Goal: Task Accomplishment & Management: Use online tool/utility

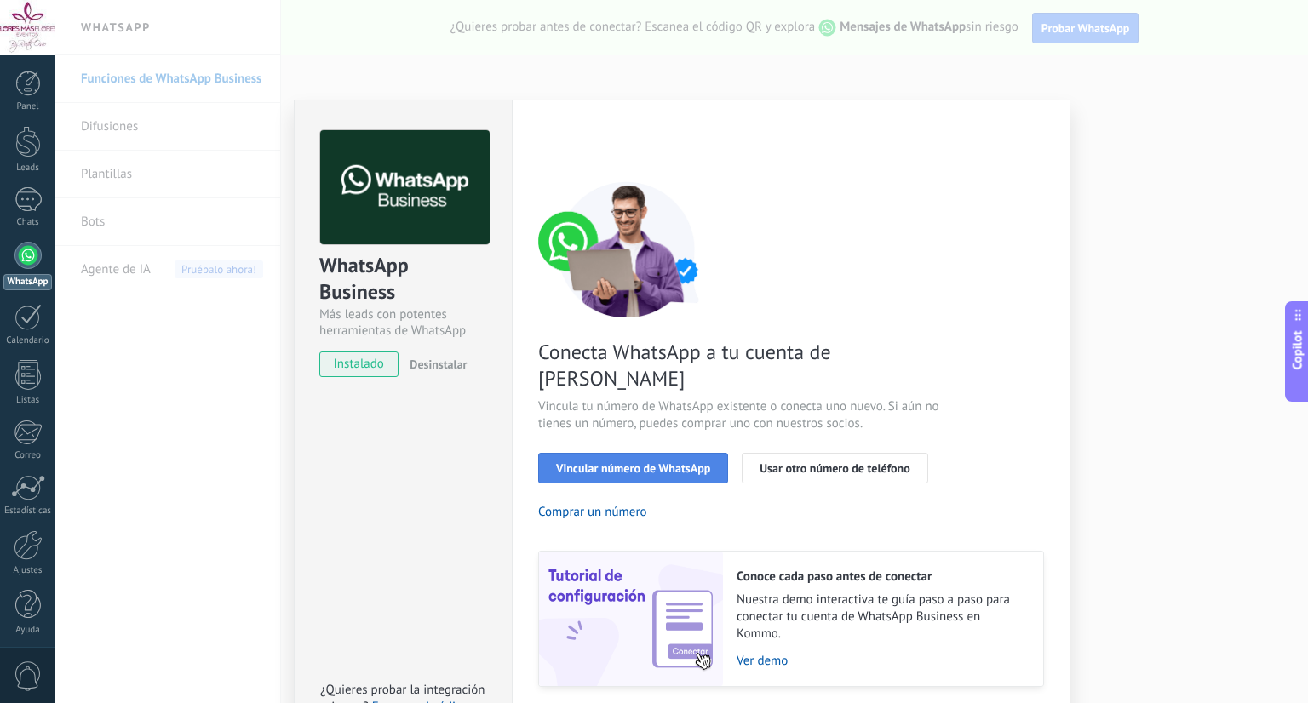
click at [657, 462] on span "Vincular número de WhatsApp" at bounding box center [633, 468] width 154 height 12
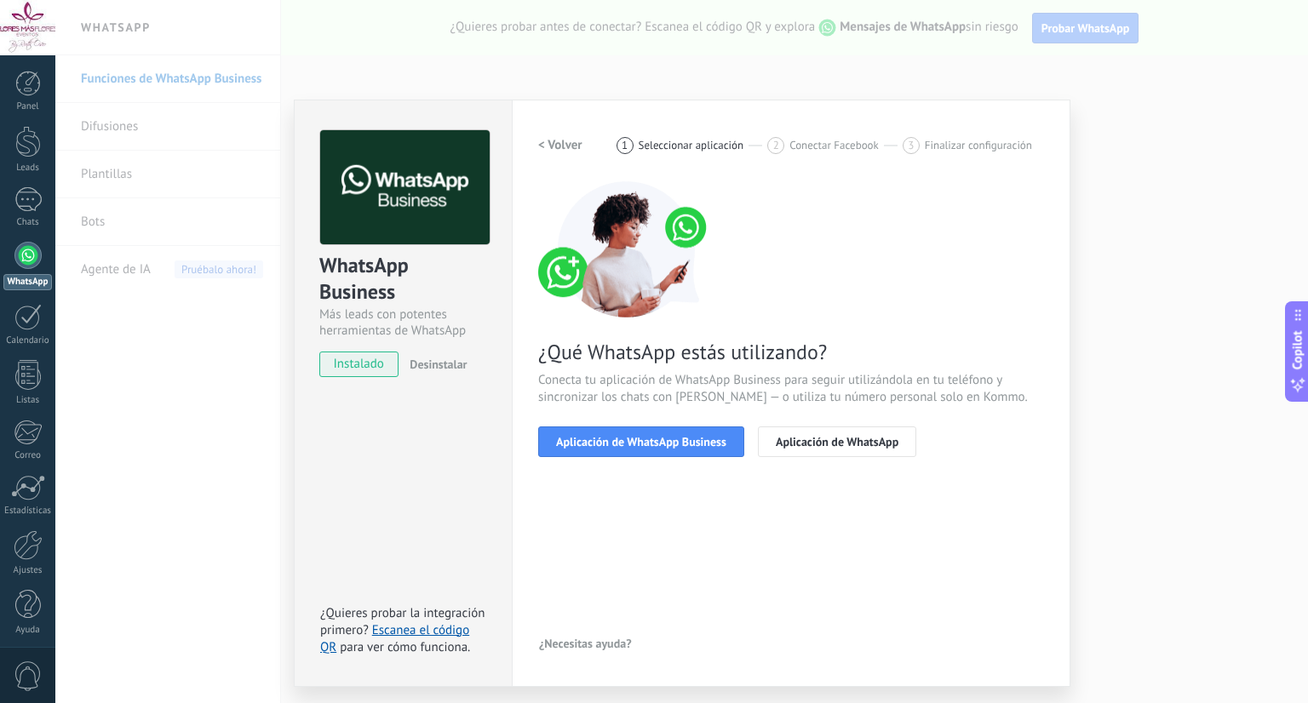
click at [657, 439] on span "Aplicación de WhatsApp Business" at bounding box center [641, 442] width 170 height 12
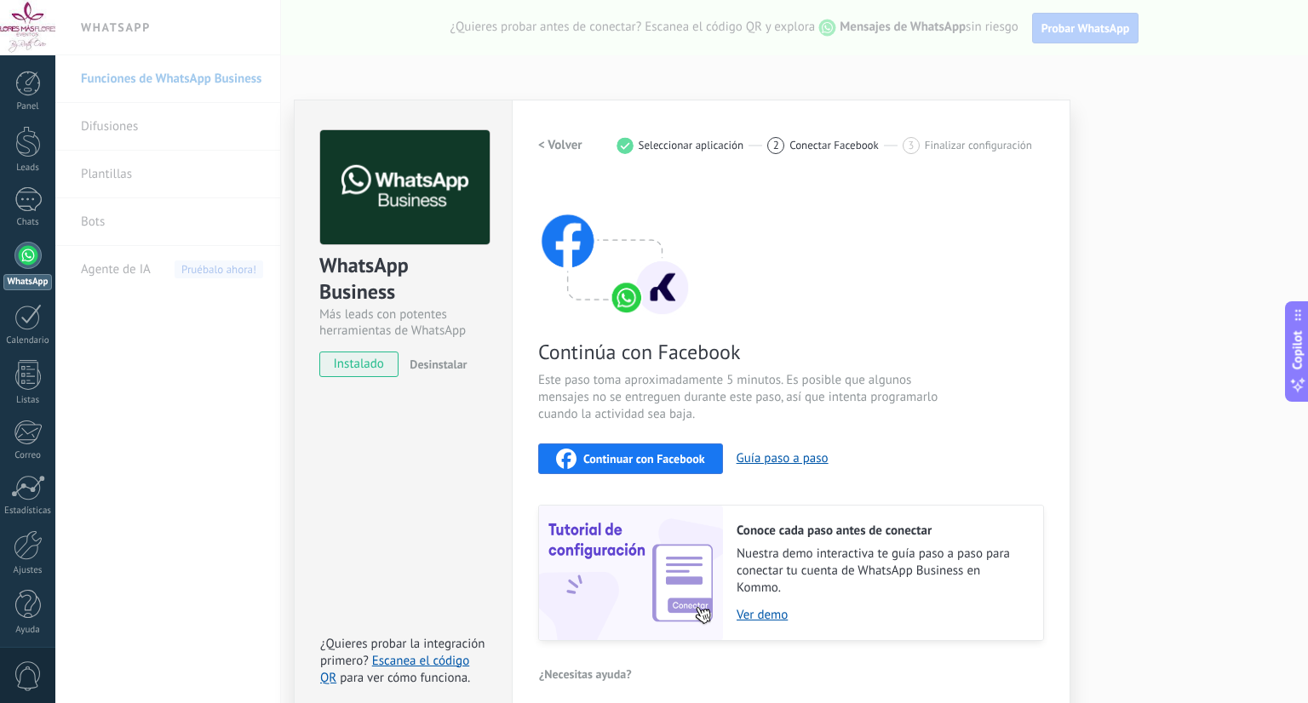
click at [657, 457] on span "Continuar con Facebook" at bounding box center [644, 459] width 122 height 12
click at [1246, 194] on div "WhatsApp Business Más leads con potentes herramientas de WhatsApp instalado Des…" at bounding box center [681, 351] width 1253 height 703
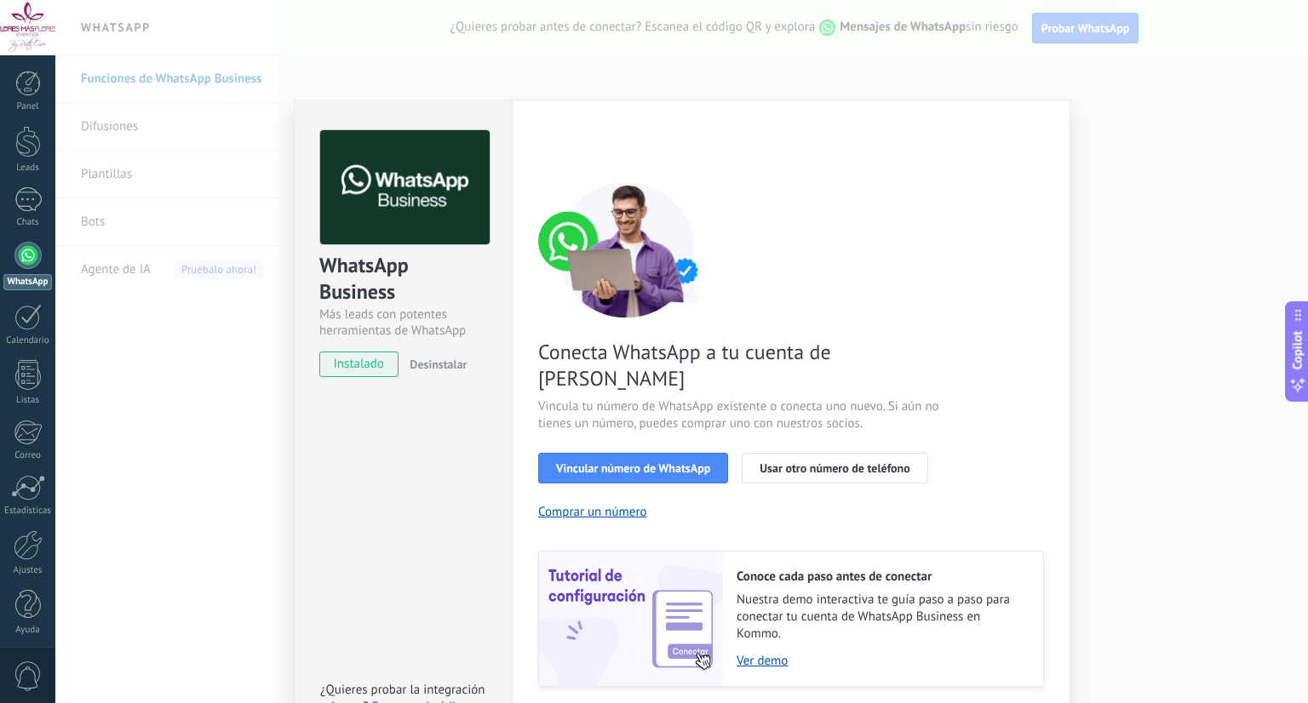
scroll to position [32, 0]
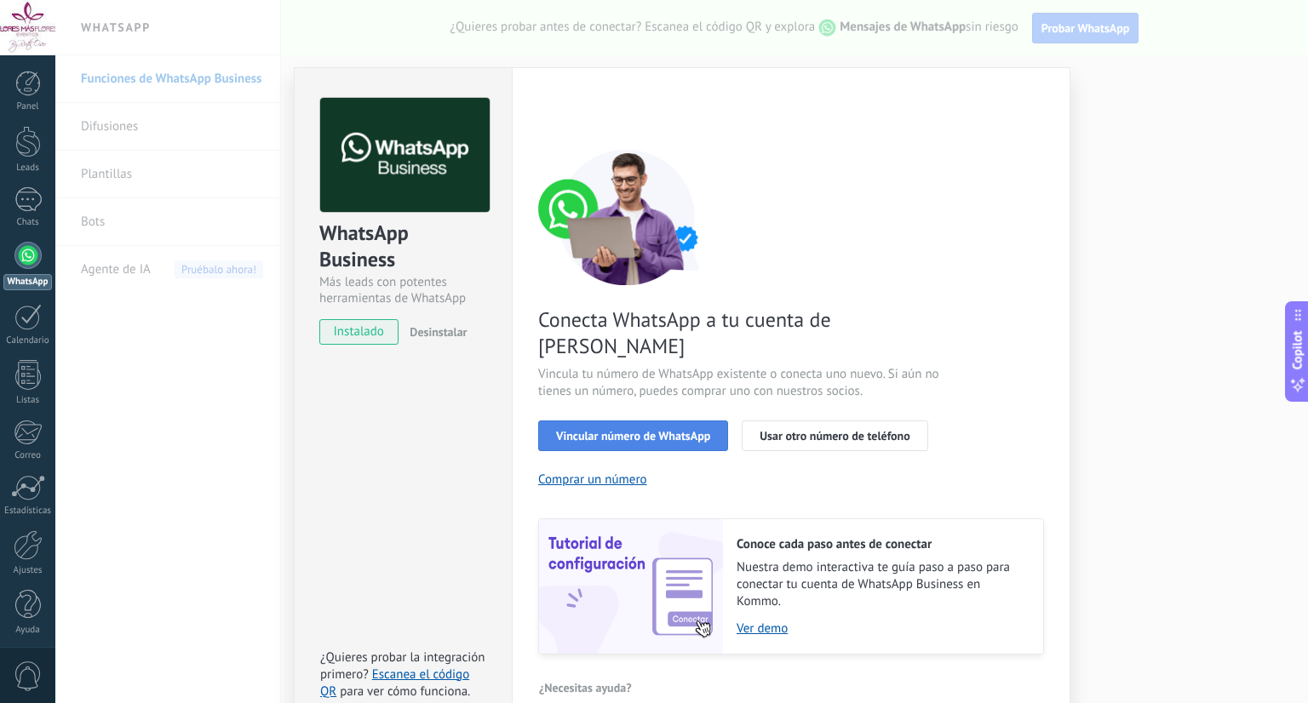
click at [637, 430] on span "Vincular número de WhatsApp" at bounding box center [633, 436] width 154 height 12
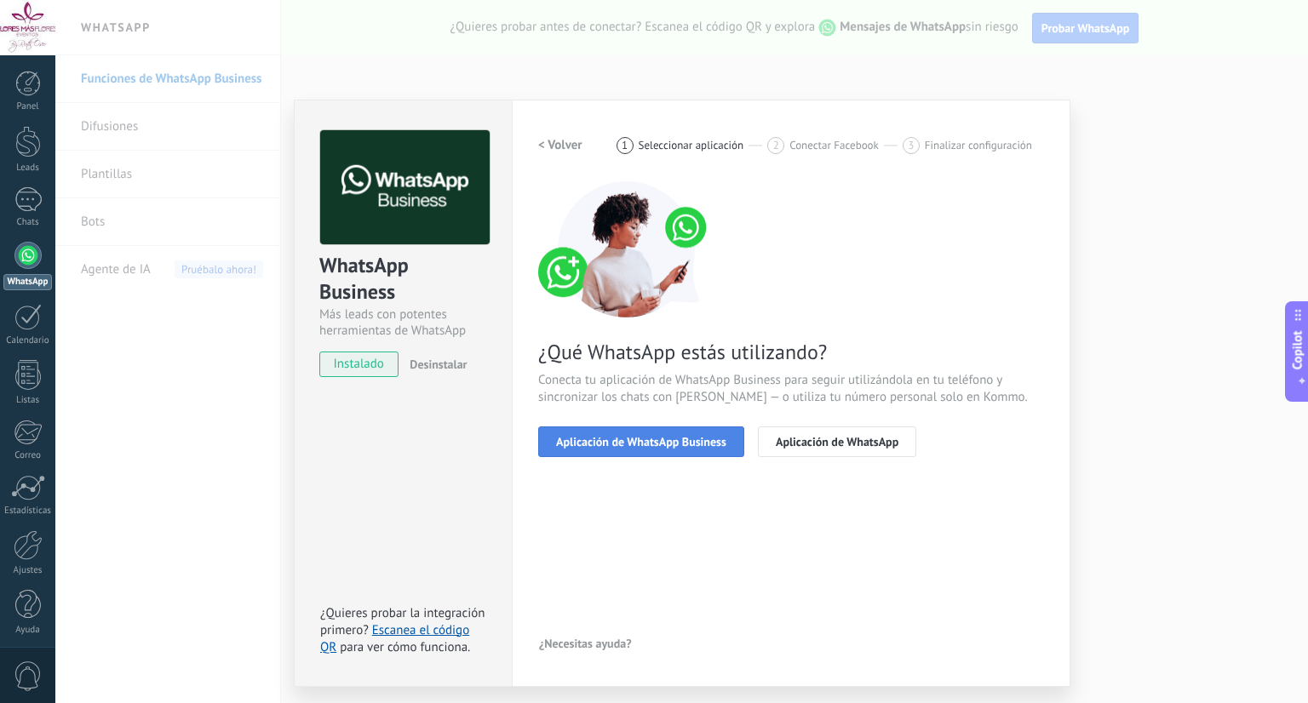
click at [671, 448] on button "Aplicación de WhatsApp Business" at bounding box center [641, 442] width 206 height 31
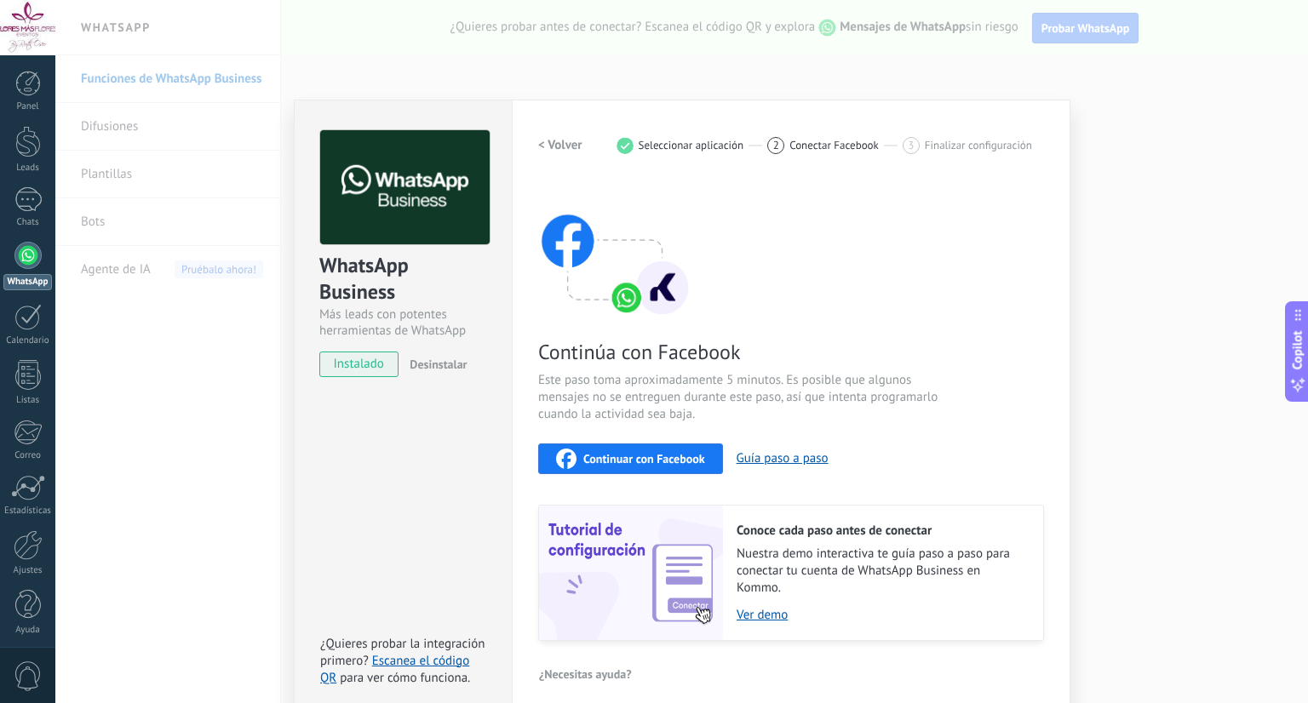
scroll to position [13, 0]
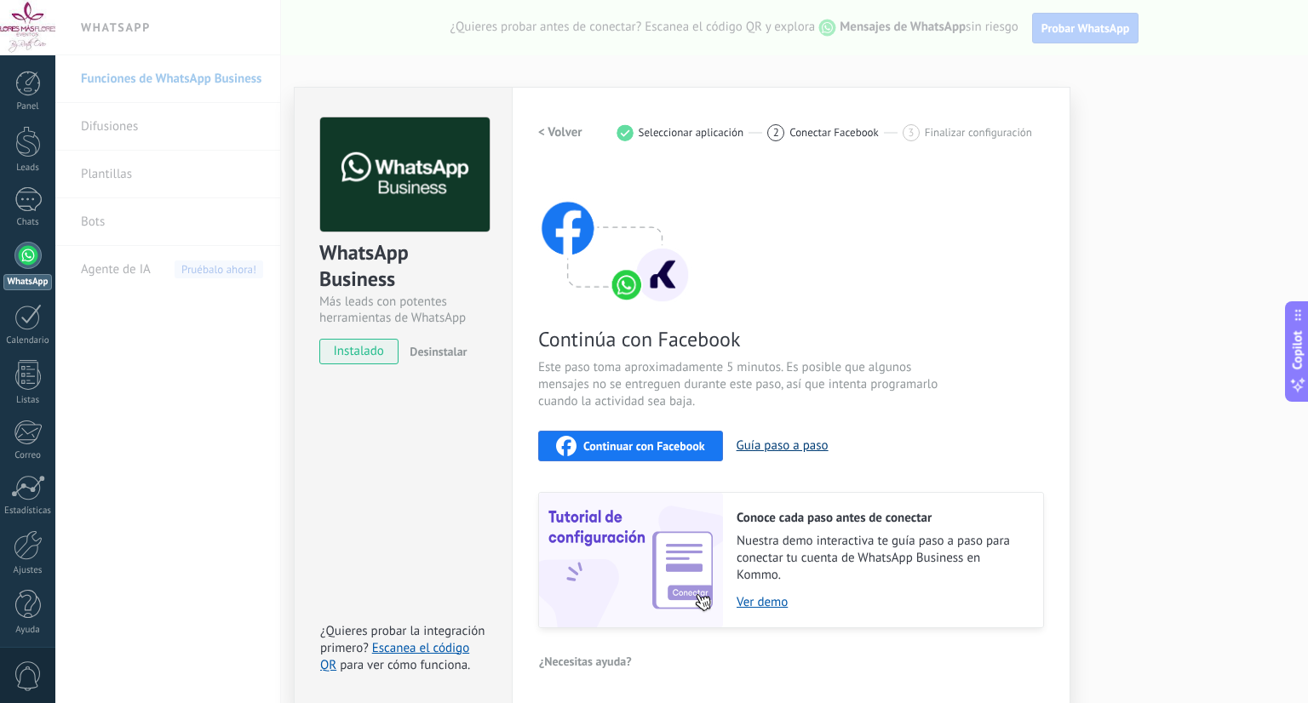
click at [794, 447] on button "Guía paso a paso" at bounding box center [783, 446] width 92 height 16
click at [1217, 332] on div "WhatsApp Business Más leads con potentes herramientas de WhatsApp instalado Des…" at bounding box center [681, 351] width 1253 height 703
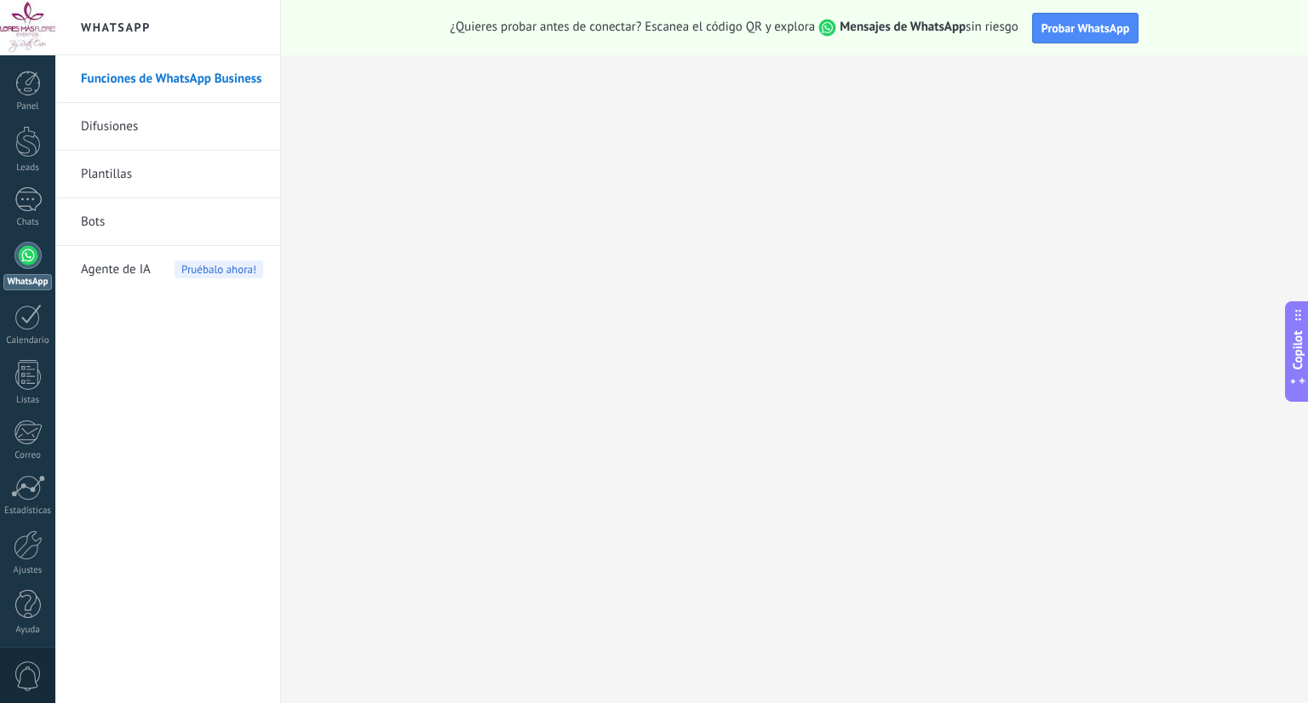
scroll to position [0, 0]
click at [31, 560] on link "Ajustes" at bounding box center [27, 554] width 55 height 46
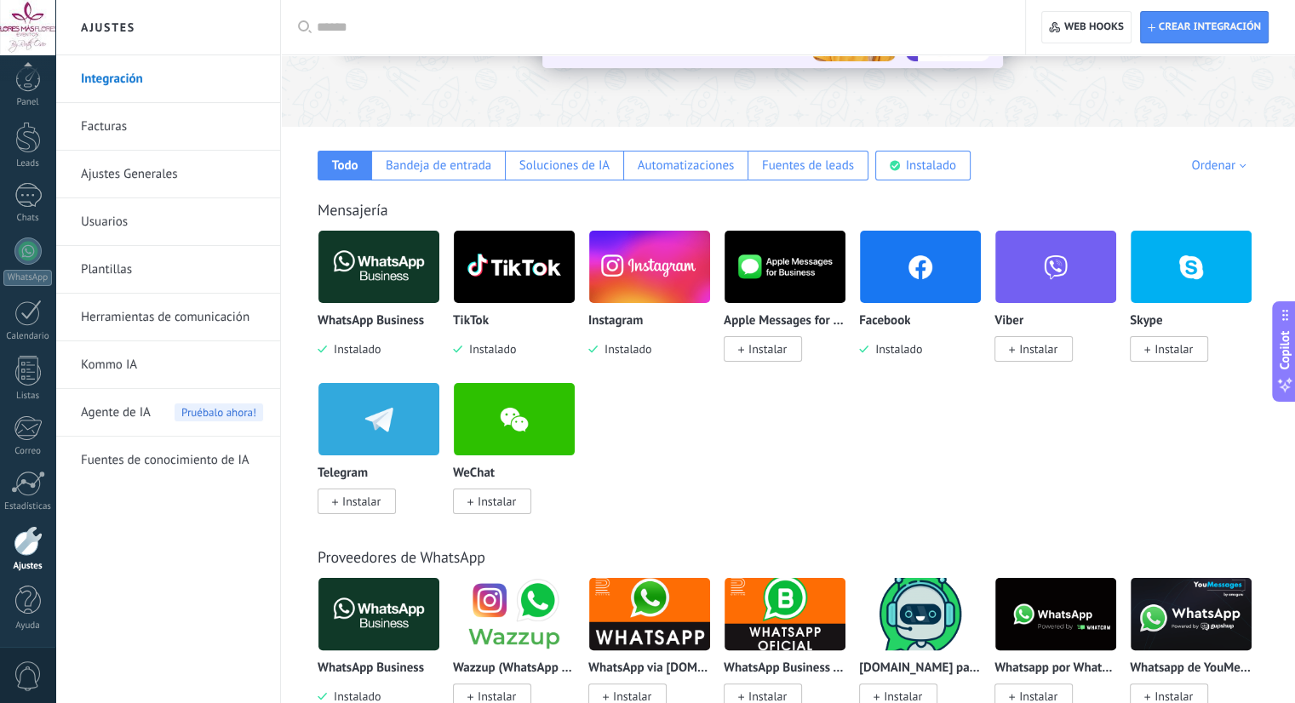
scroll to position [221, 0]
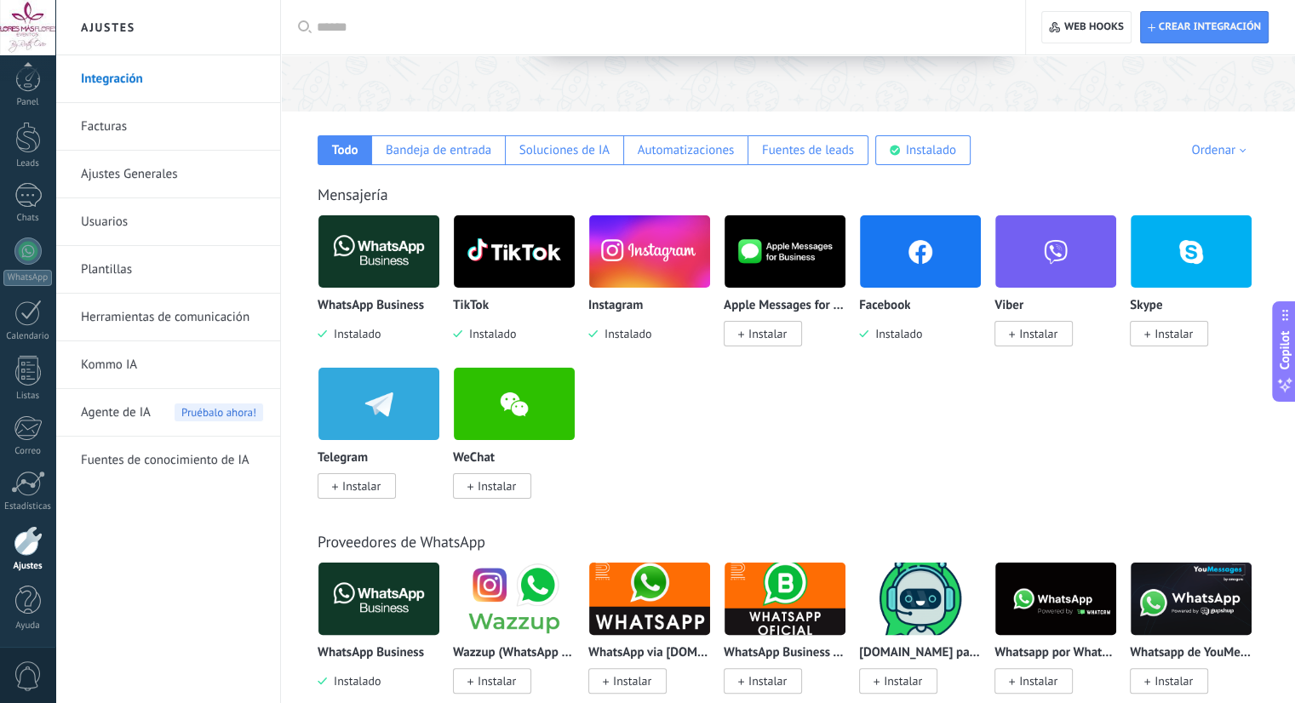
click at [395, 284] on img at bounding box center [378, 251] width 121 height 83
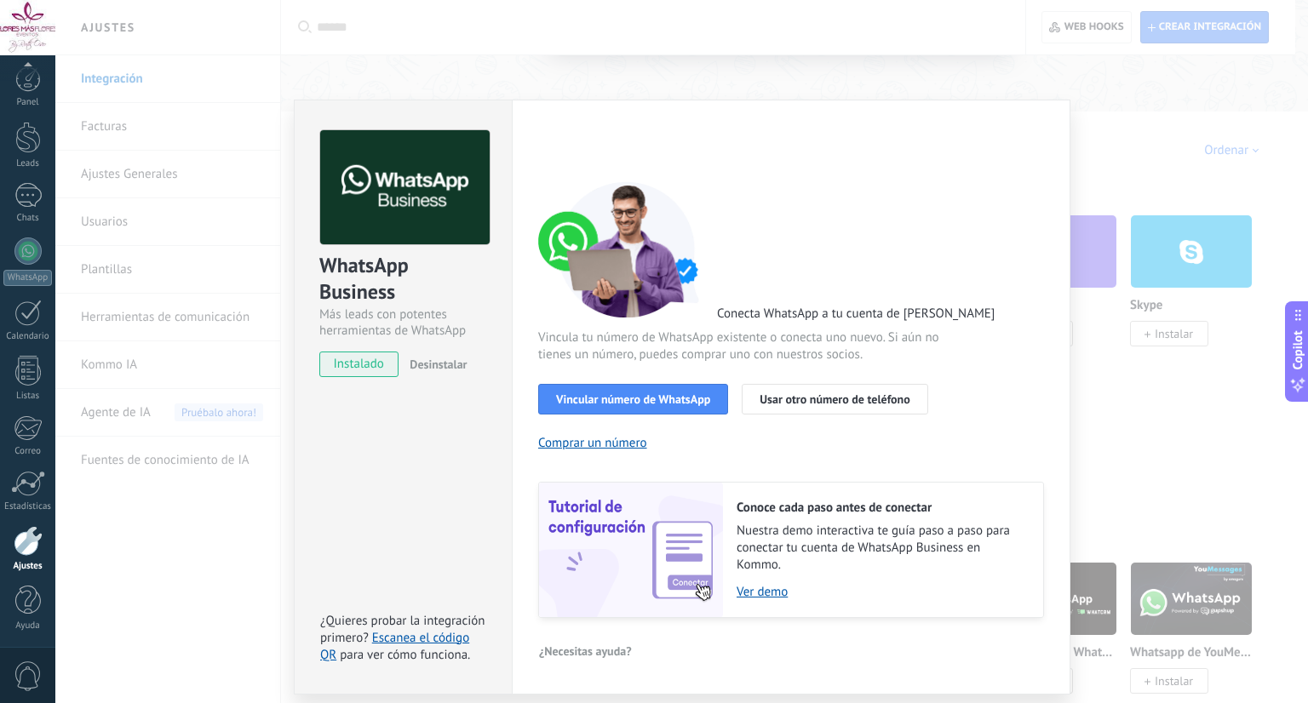
click at [439, 363] on span "Desinstalar" at bounding box center [438, 364] width 57 height 15
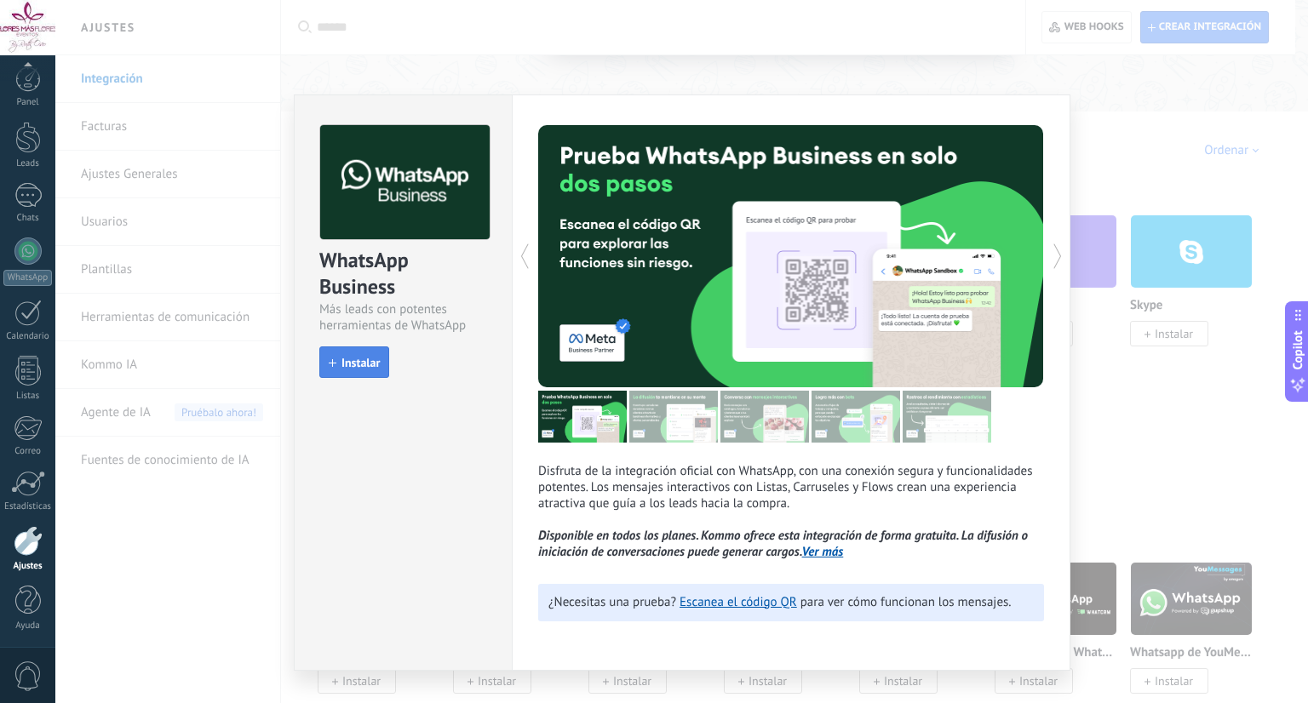
click at [354, 371] on button "Instalar" at bounding box center [354, 363] width 70 height 32
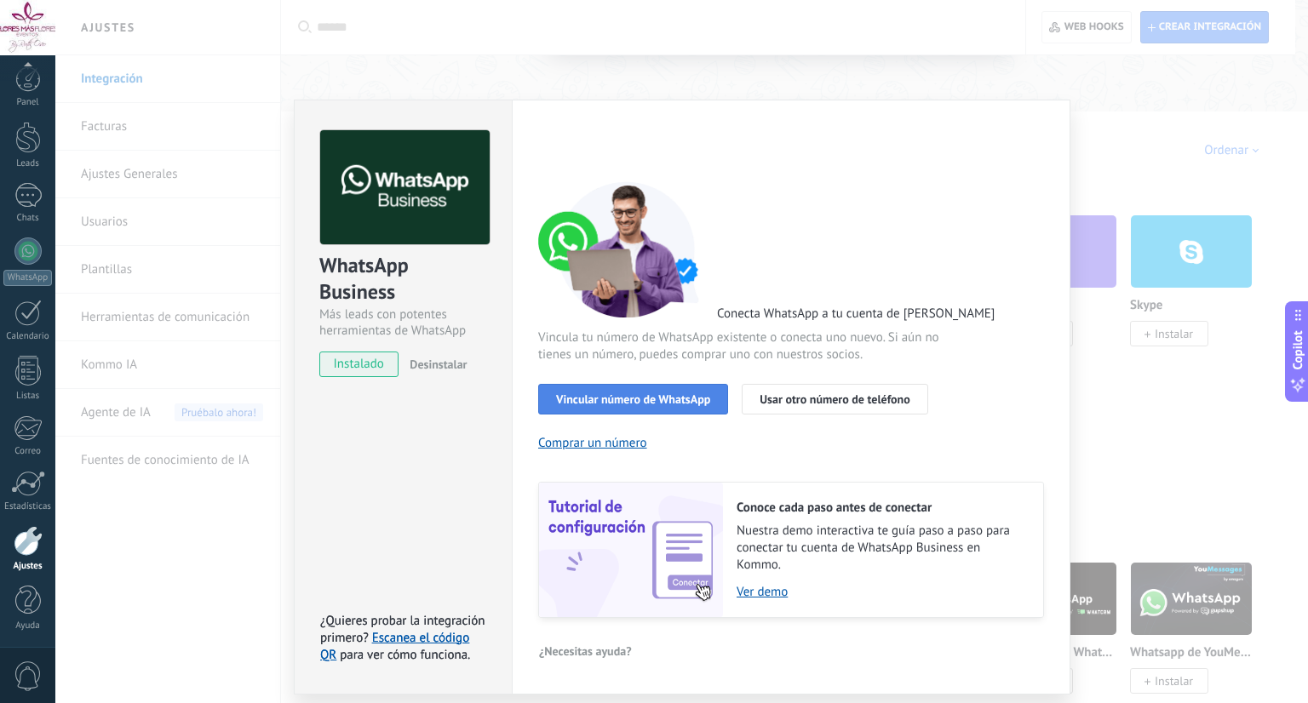
click at [630, 398] on span "Vincular número de WhatsApp" at bounding box center [633, 399] width 154 height 12
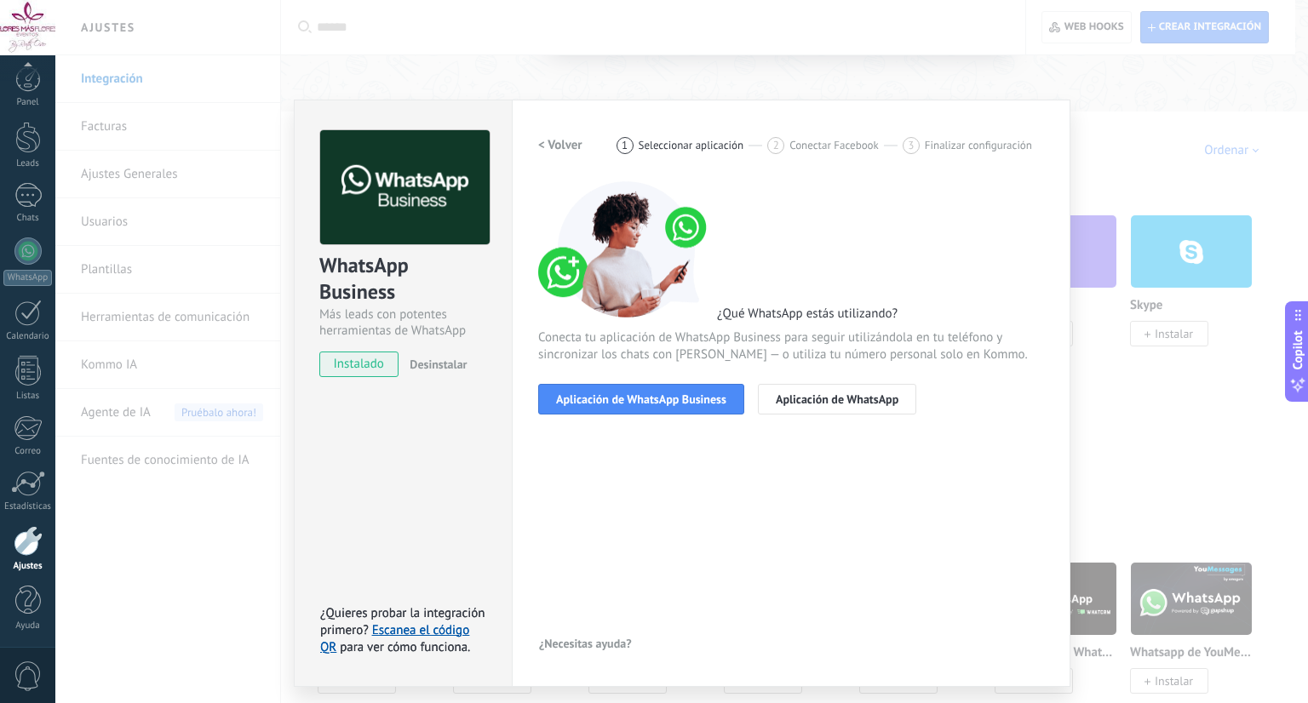
click at [915, 249] on div "¿Qué WhatsApp estás utilizando? Conecta tu aplicación de WhatsApp Business para…" at bounding box center [791, 297] width 506 height 233
click at [831, 471] on div "< Volver 1 Seleccionar aplicación 2 Conectar Facebook 3 Finalizar configuración…" at bounding box center [791, 393] width 506 height 526
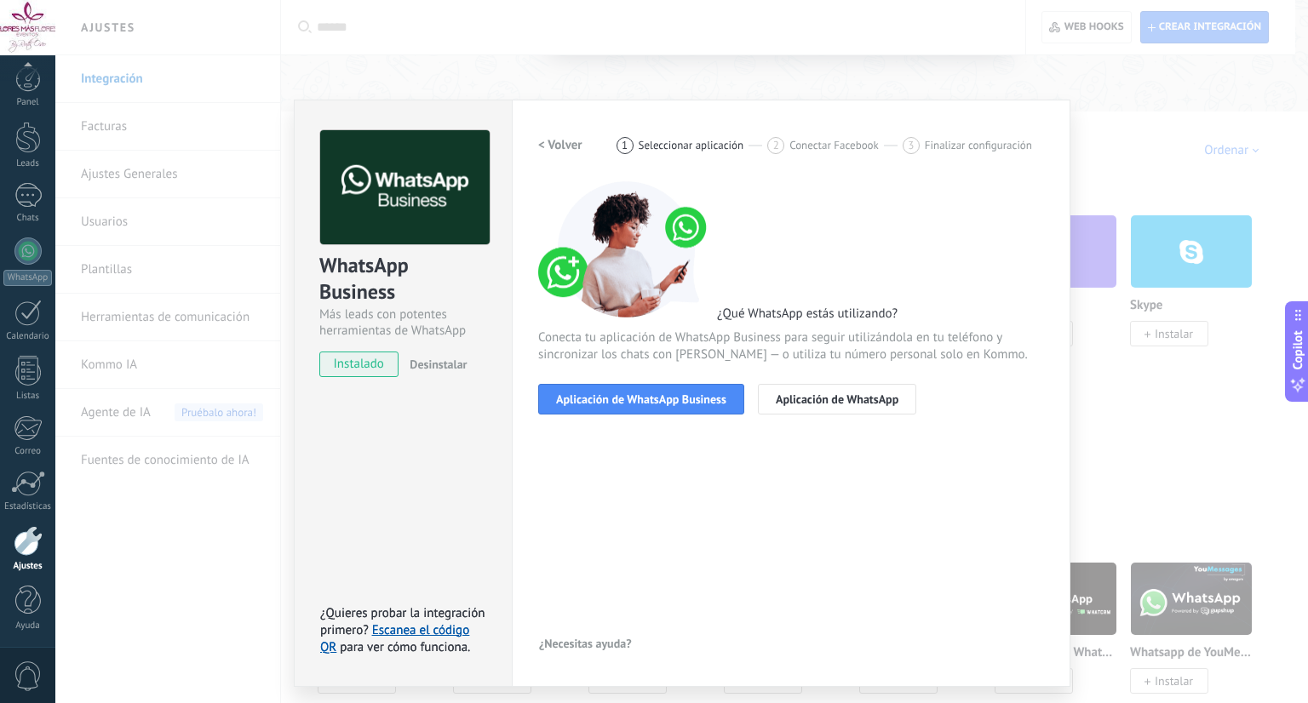
click at [831, 471] on div "< Volver 1 Seleccionar aplicación 2 Conectar Facebook 3 Finalizar configuración…" at bounding box center [791, 393] width 506 height 526
drag, startPoint x: 688, startPoint y: 413, endPoint x: 671, endPoint y: 404, distance: 19.4
click at [671, 404] on div "< Volver 1 Seleccionar aplicación 2 Conectar Facebook 3 Finalizar configuración…" at bounding box center [791, 282] width 506 height 305
click at [671, 404] on span "Aplicación de WhatsApp Business" at bounding box center [641, 399] width 170 height 12
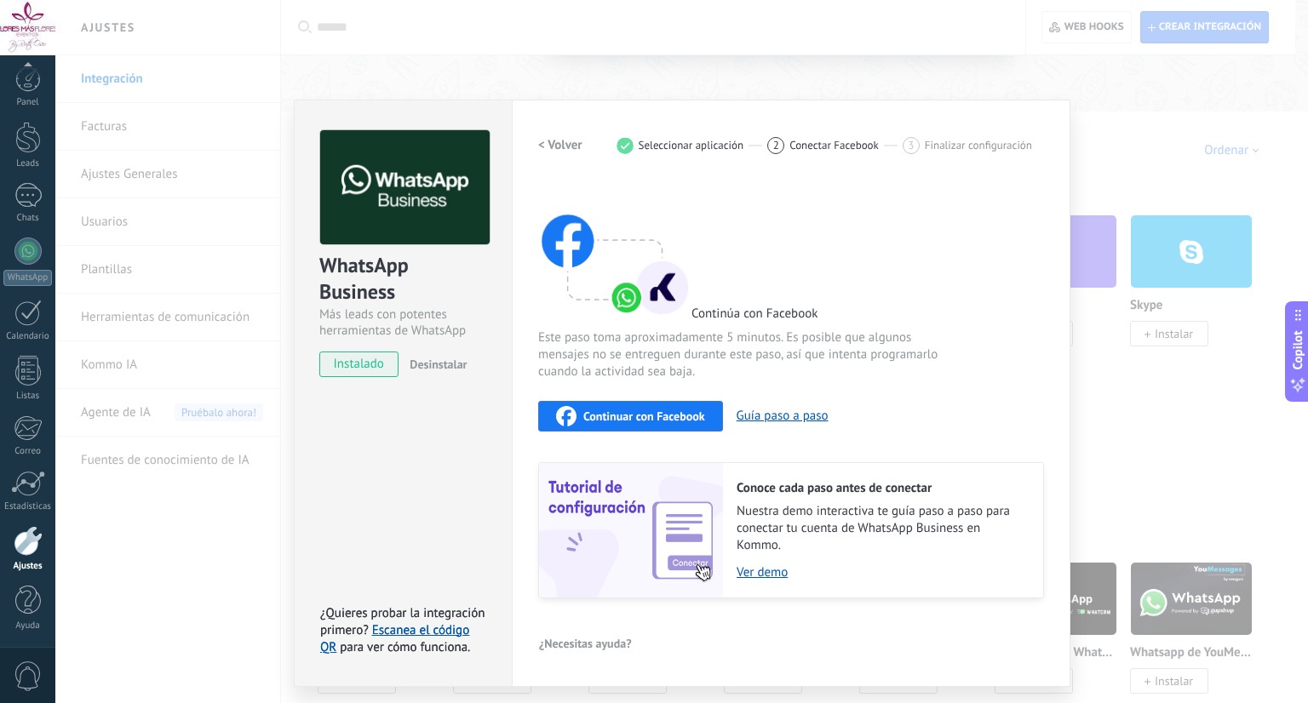
click at [888, 371] on span "Este paso toma aproximadamente 5 minutos. Es posible que algunos mensajes no se…" at bounding box center [740, 355] width 405 height 51
click at [826, 144] on span "Conectar Facebook" at bounding box center [833, 145] width 89 height 13
click at [653, 424] on div "Continuar con Facebook" at bounding box center [630, 416] width 149 height 20
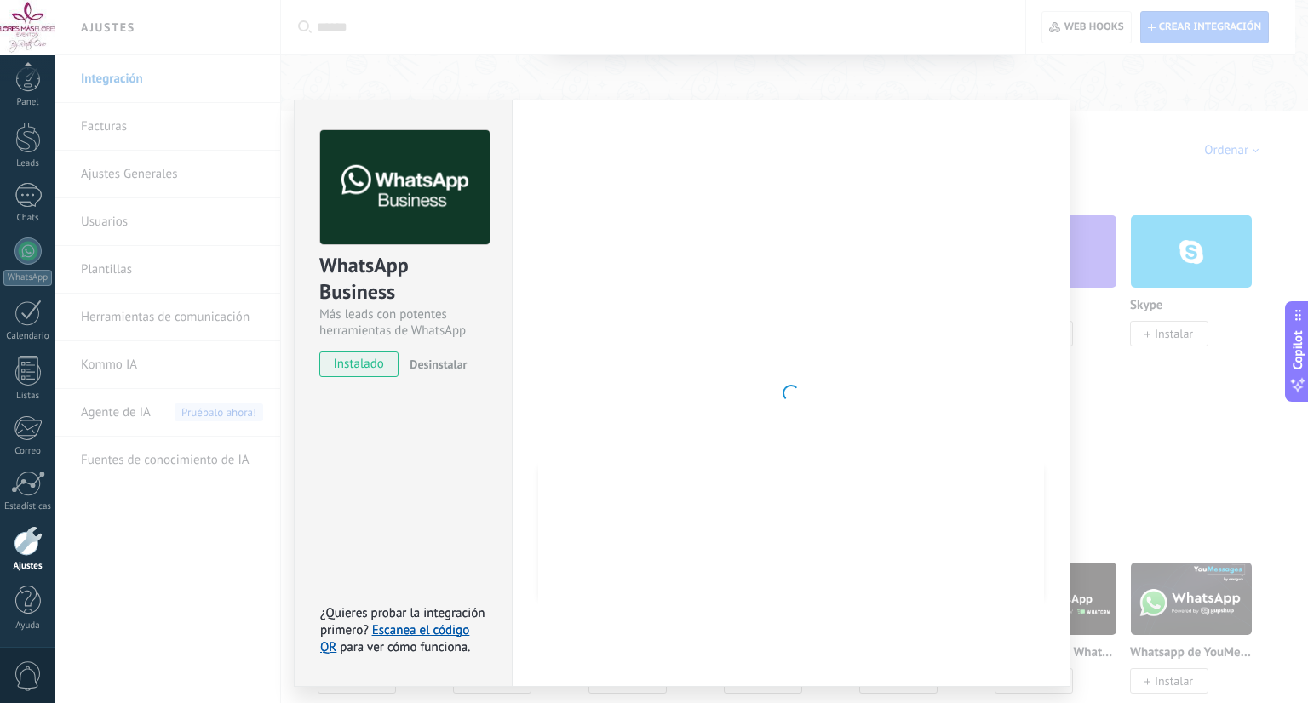
click at [1140, 239] on div "WhatsApp Business Más leads con potentes herramientas de WhatsApp instalado Des…" at bounding box center [681, 351] width 1253 height 703
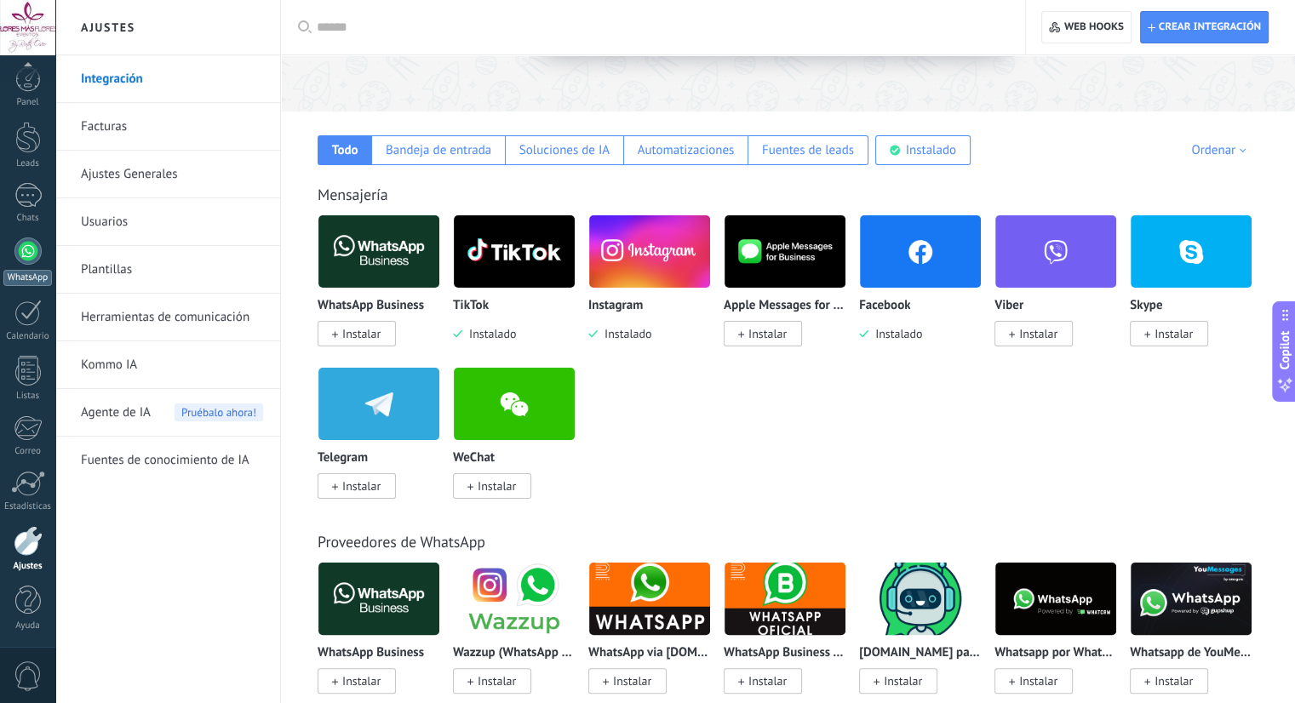
click at [26, 248] on div at bounding box center [27, 251] width 27 height 27
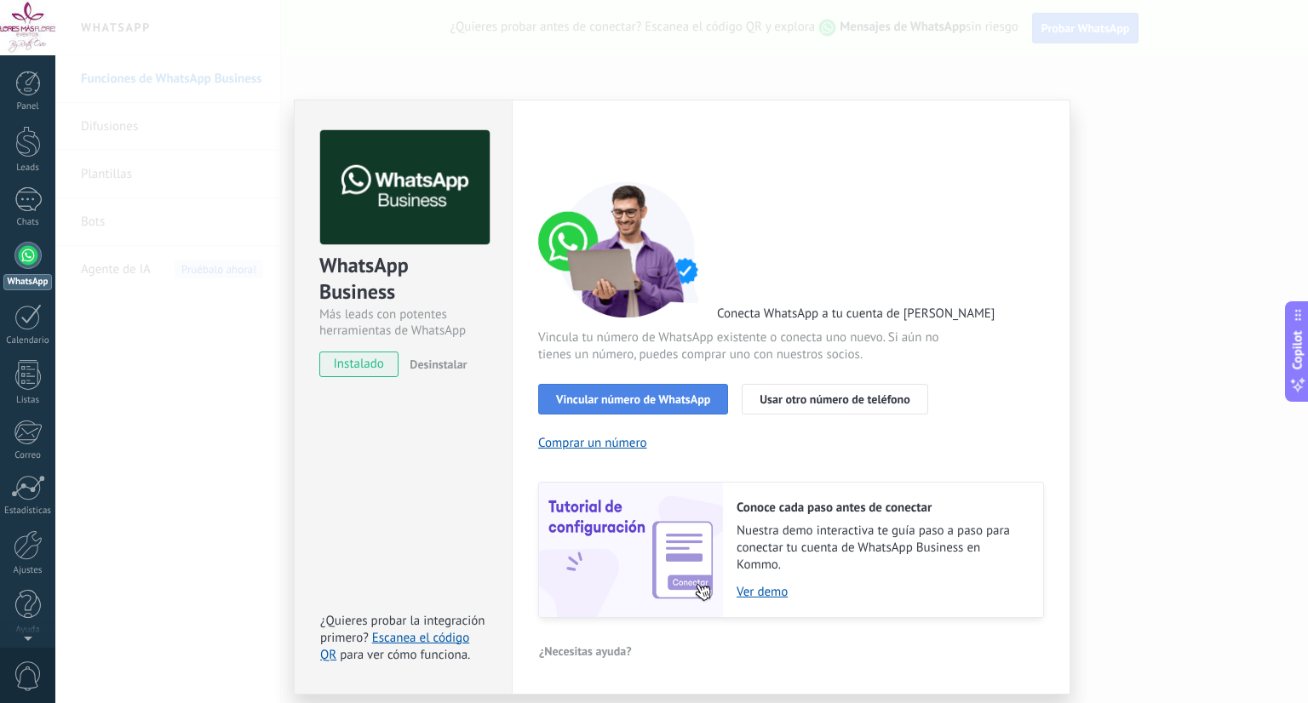
click at [669, 399] on span "Vincular número de WhatsApp" at bounding box center [633, 399] width 154 height 12
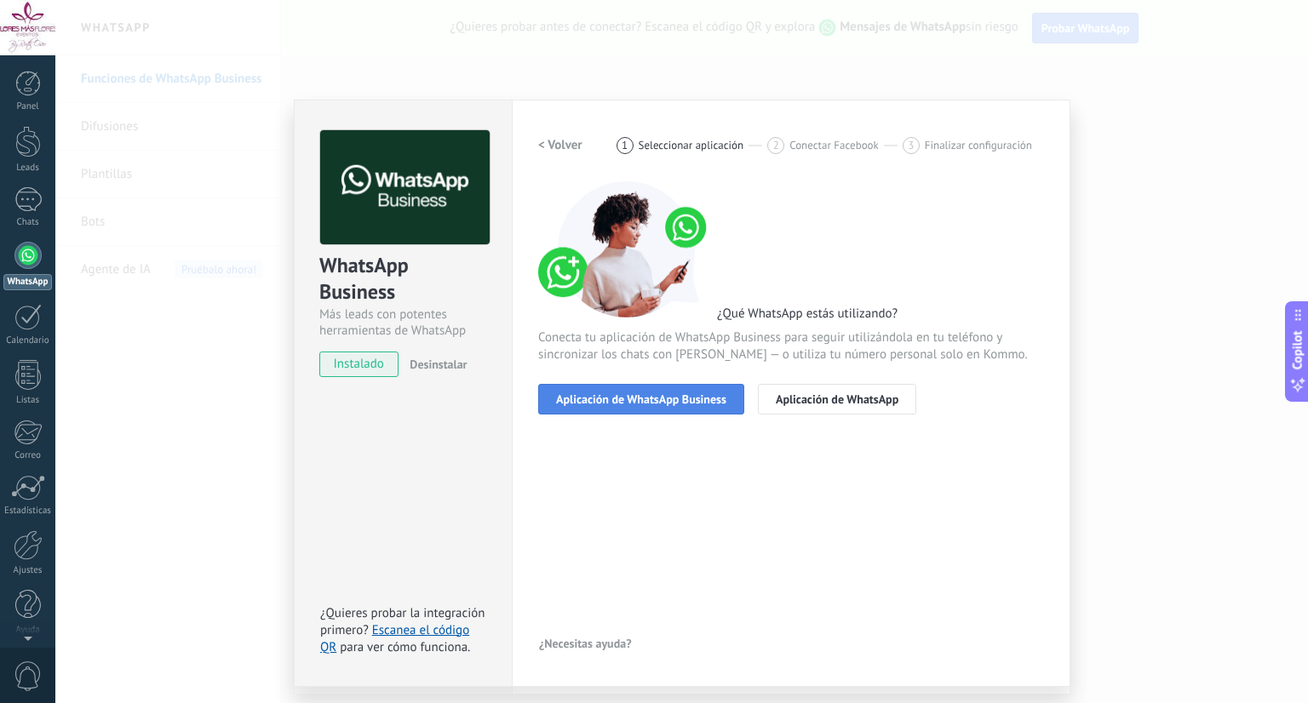
click at [700, 388] on button "Aplicación de WhatsApp Business" at bounding box center [641, 399] width 206 height 31
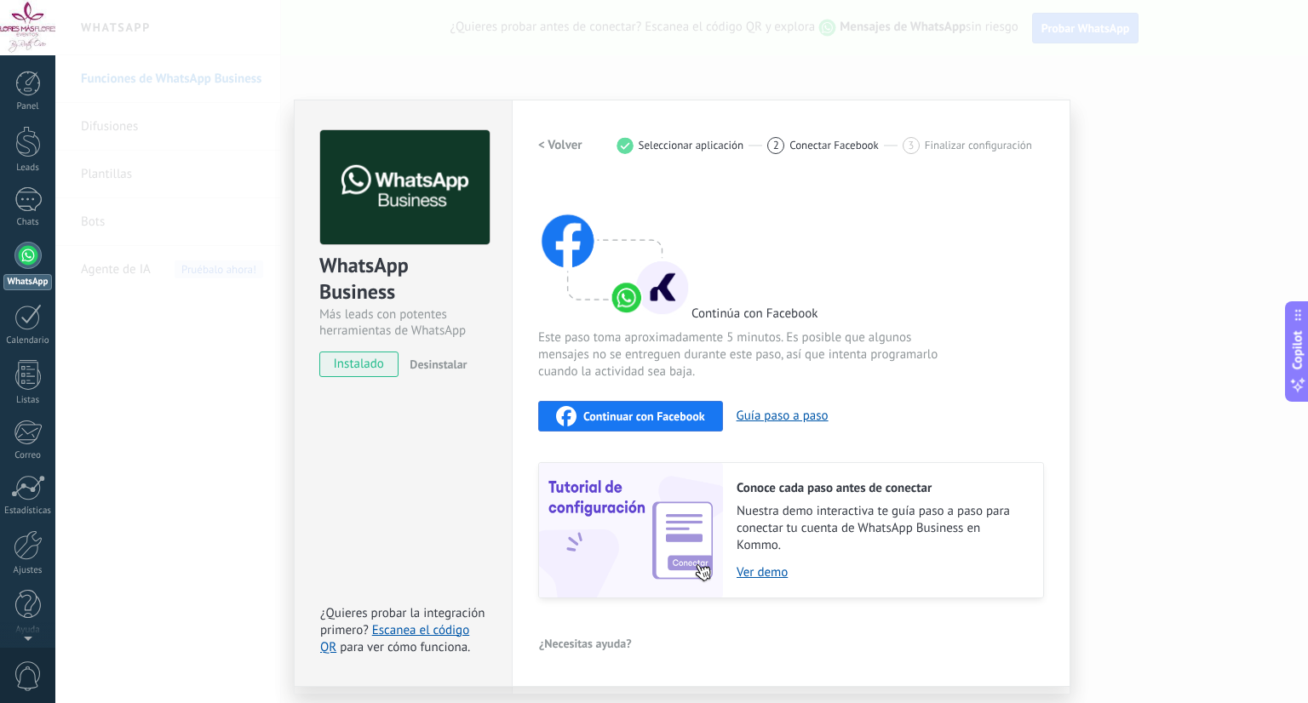
click at [654, 413] on span "Continuar con Facebook" at bounding box center [644, 416] width 122 height 12
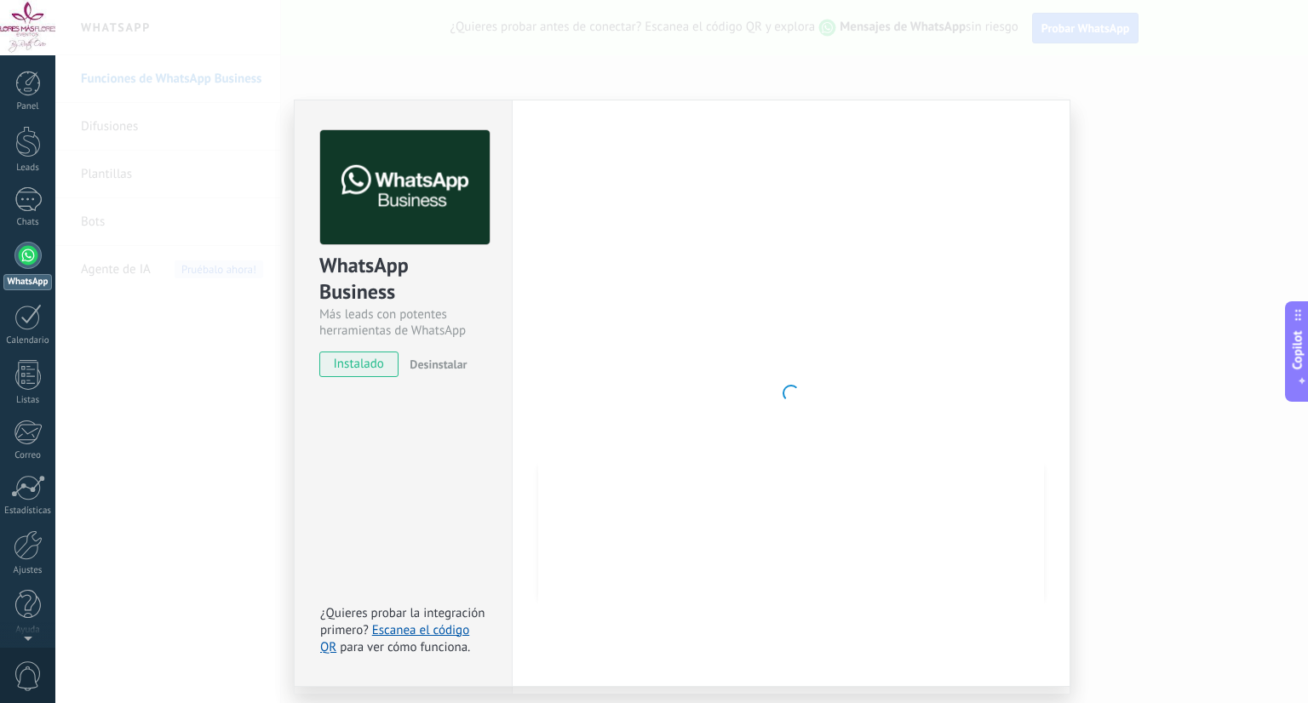
click at [1248, 199] on div "WhatsApp Business Más leads con potentes herramientas de WhatsApp instalado Des…" at bounding box center [681, 351] width 1253 height 703
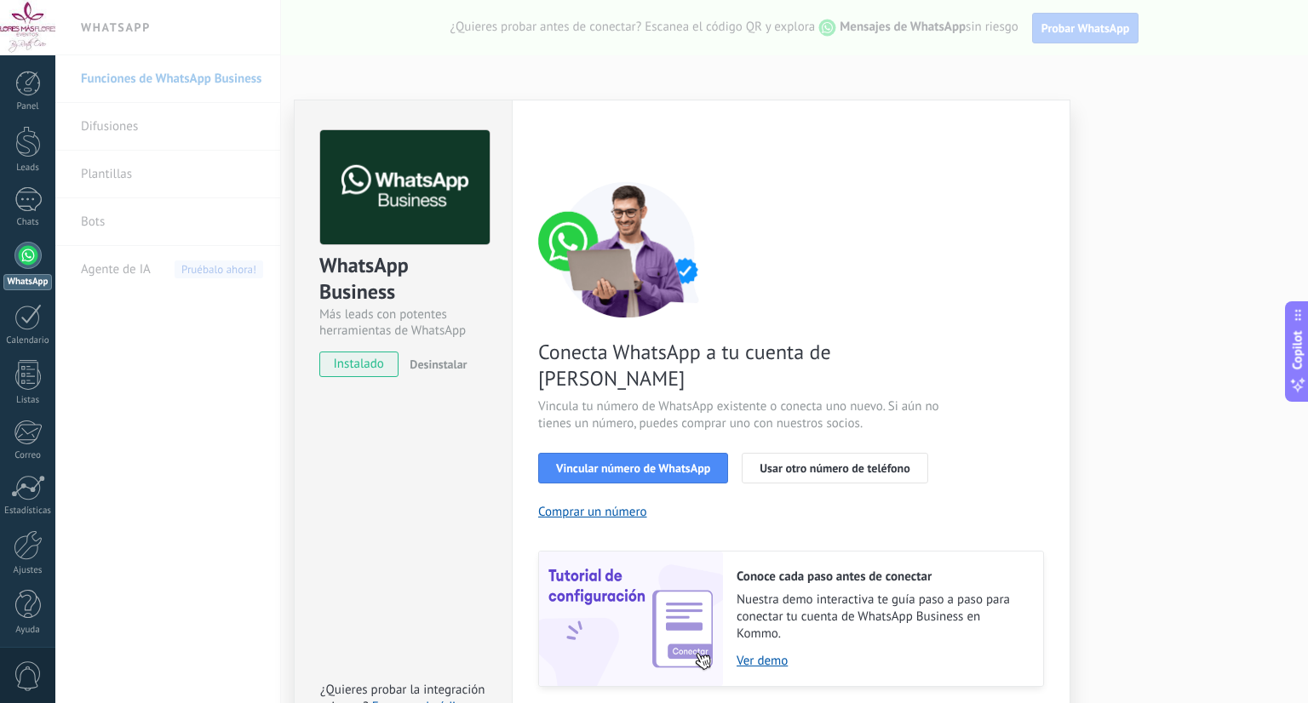
click at [344, 376] on span "instalado" at bounding box center [358, 365] width 77 height 26
click at [612, 462] on span "Vincular número de WhatsApp" at bounding box center [633, 468] width 154 height 12
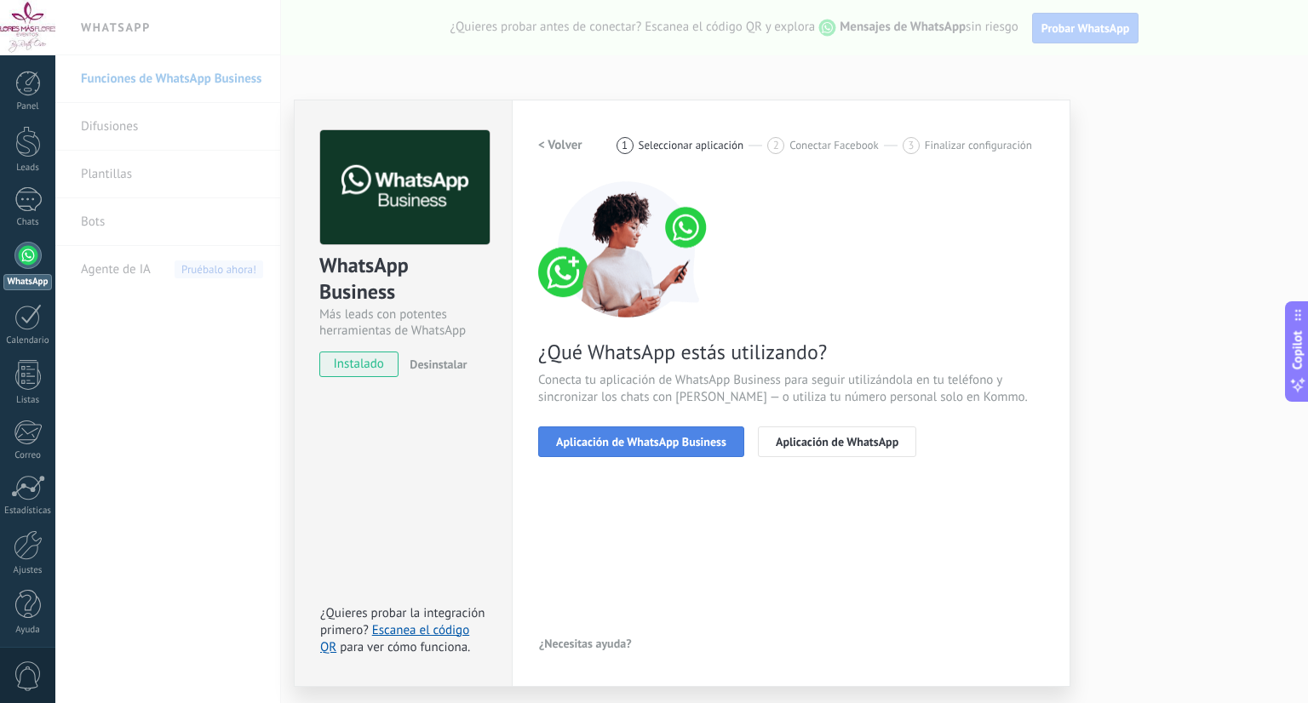
click at [661, 437] on span "Aplicación de WhatsApp Business" at bounding box center [641, 442] width 170 height 12
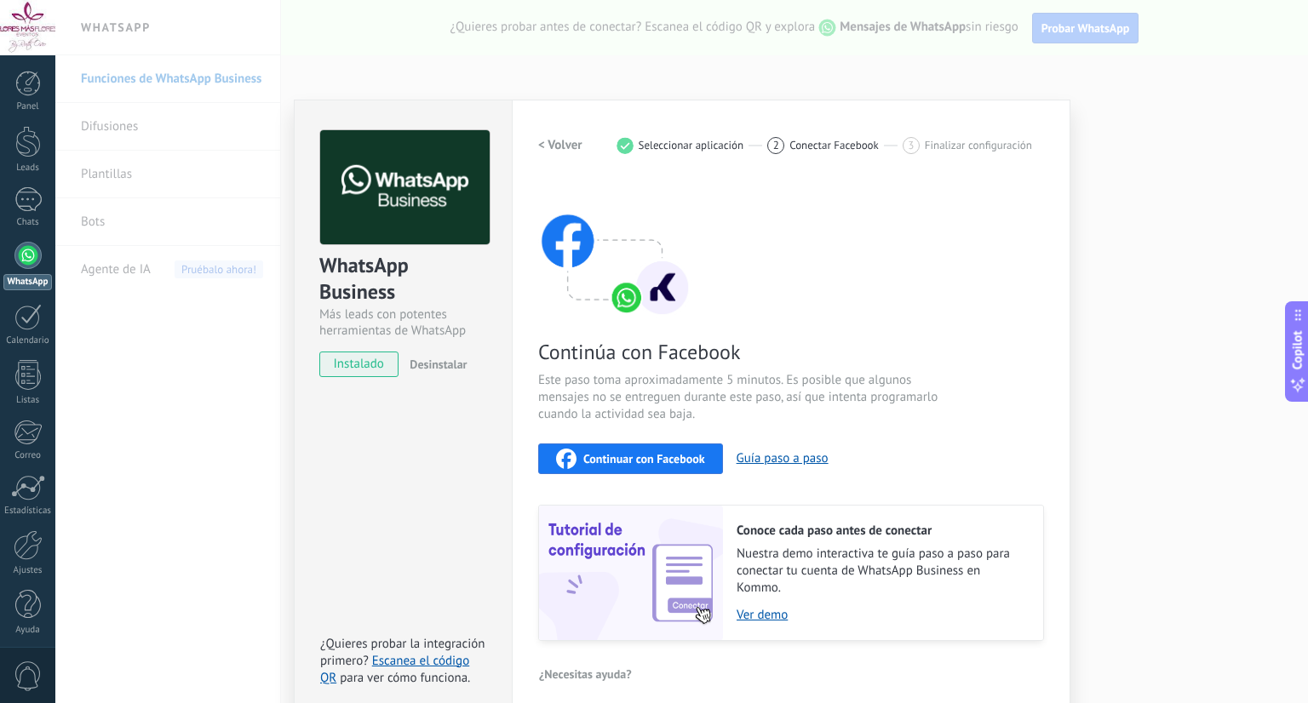
click at [657, 447] on button "Continuar con Facebook" at bounding box center [630, 459] width 185 height 31
click at [822, 204] on div "Continúa con Facebook Este paso toma aproximadamente 5 minutos. Es posible que …" at bounding box center [791, 411] width 506 height 460
click at [1121, 147] on div "WhatsApp Business Más leads con potentes herramientas de WhatsApp instalado Des…" at bounding box center [681, 351] width 1253 height 703
